Goal: Information Seeking & Learning: Learn about a topic

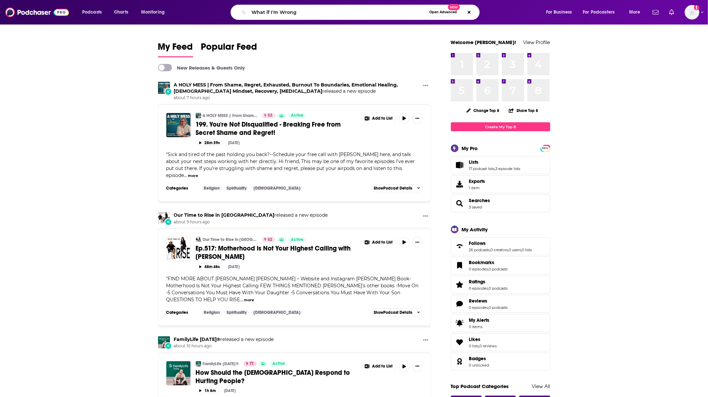
type input "What if I'm Wrong"
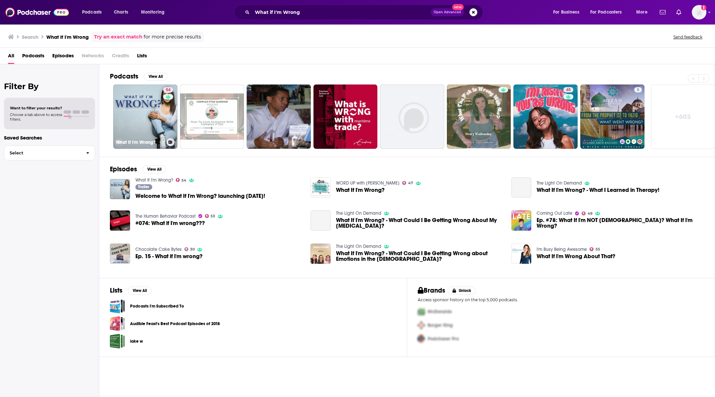
click at [157, 112] on link "54 What If I'm Wrong?" at bounding box center [145, 116] width 64 height 64
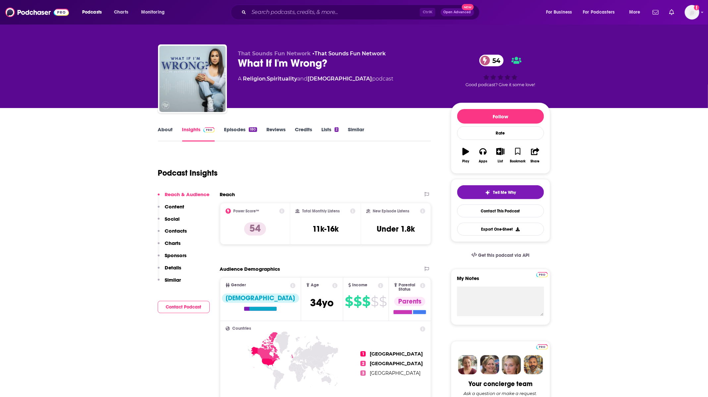
click at [233, 130] on link "Episodes 180" at bounding box center [240, 133] width 33 height 15
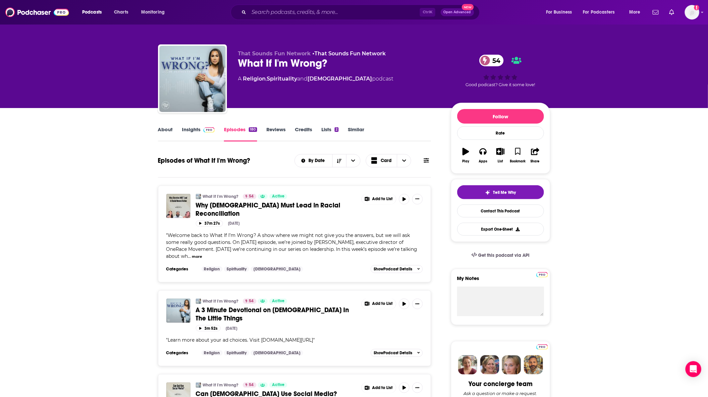
click at [160, 134] on link "About" at bounding box center [165, 133] width 15 height 15
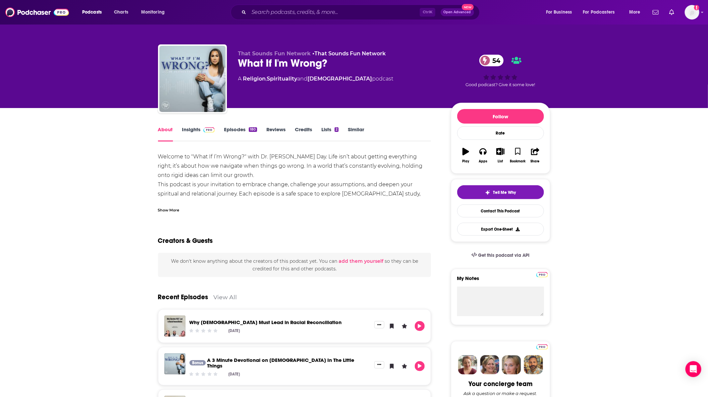
click at [189, 212] on div "Show More" at bounding box center [294, 207] width 273 height 11
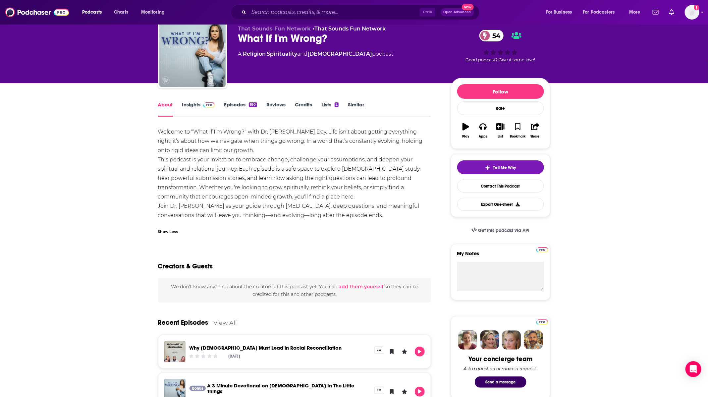
scroll to position [26, 0]
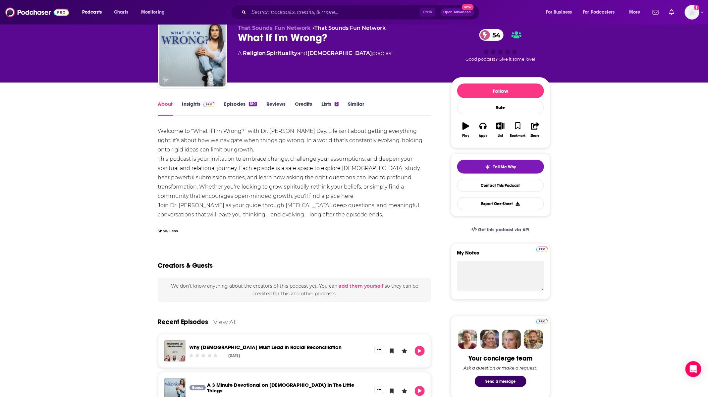
click at [193, 102] on link "Insights" at bounding box center [198, 108] width 33 height 15
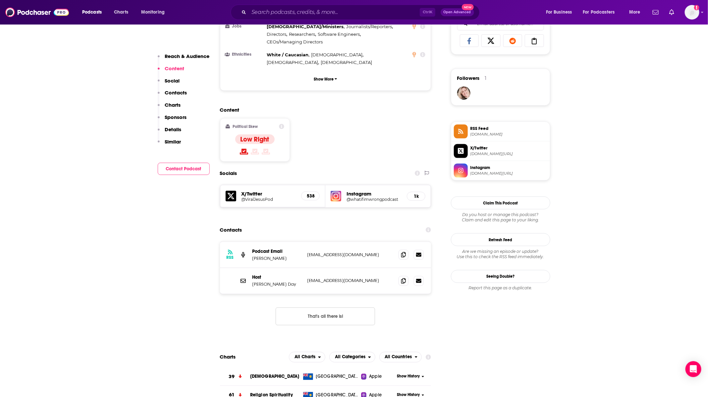
scroll to position [441, 0]
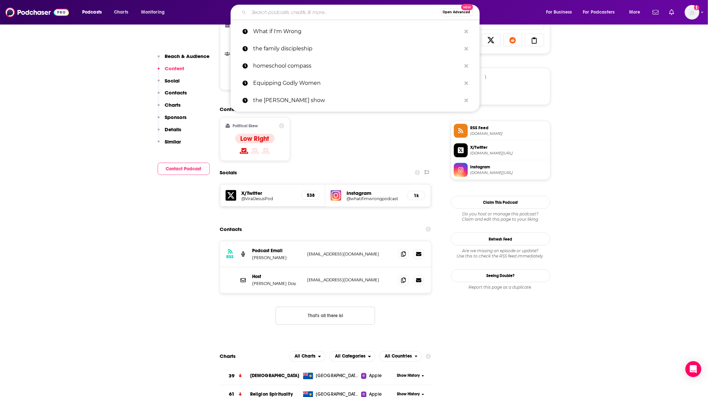
click at [352, 11] on input "Search podcasts, credits, & more..." at bounding box center [344, 12] width 191 height 11
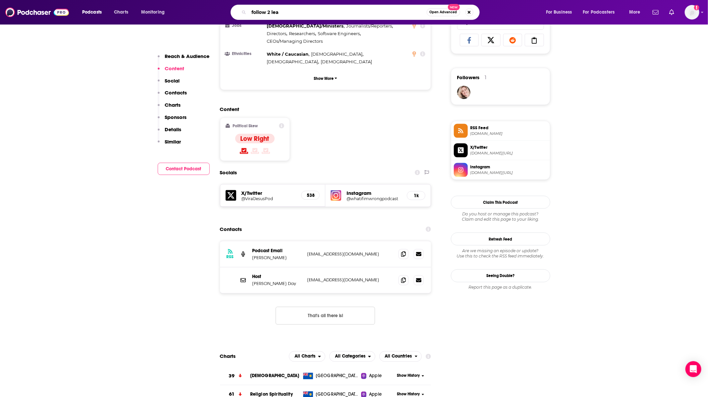
type input "follow 2 lead"
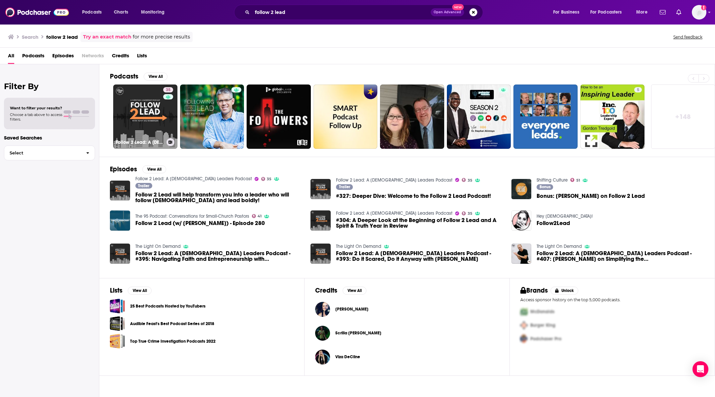
click at [123, 124] on link "35 Follow 2 Lead: A [DEMOGRAPHIC_DATA] Leaders Podcast" at bounding box center [145, 116] width 64 height 64
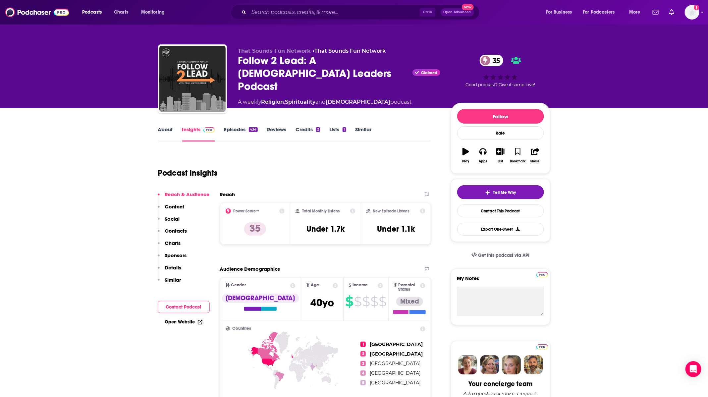
click at [165, 134] on link "About" at bounding box center [165, 133] width 15 height 15
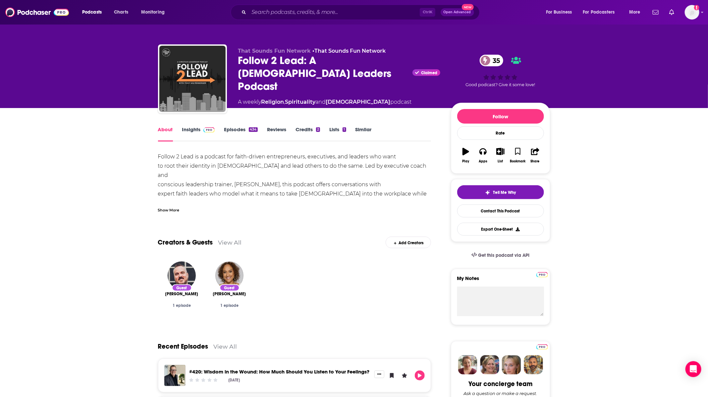
click at [192, 127] on link "Insights" at bounding box center [198, 133] width 33 height 15
